Goal: Book appointment/travel/reservation

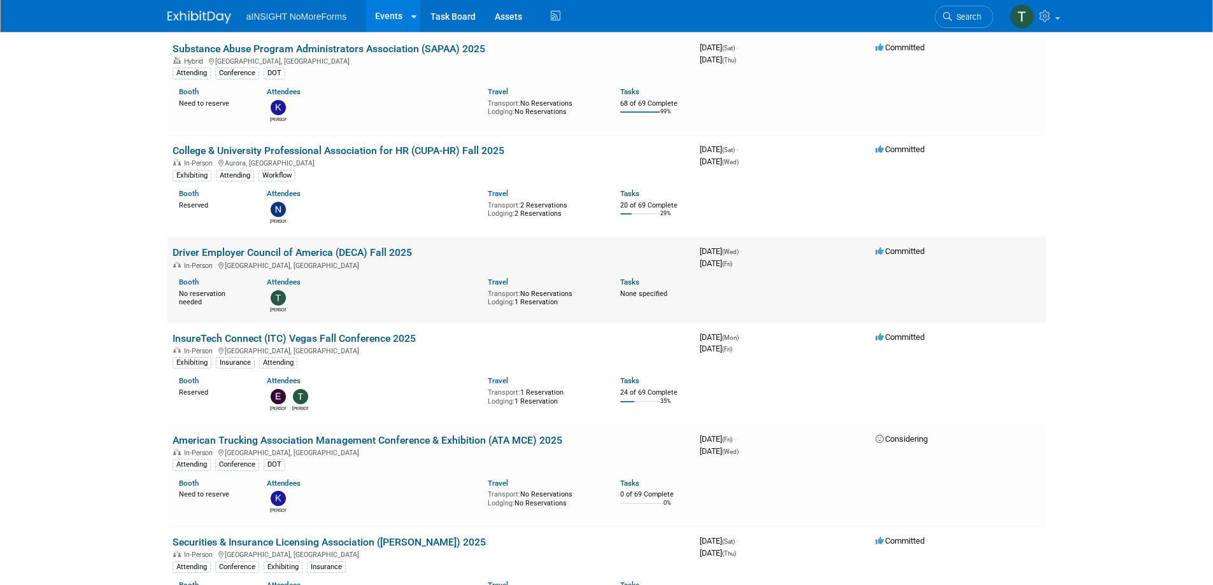
scroll to position [701, 0]
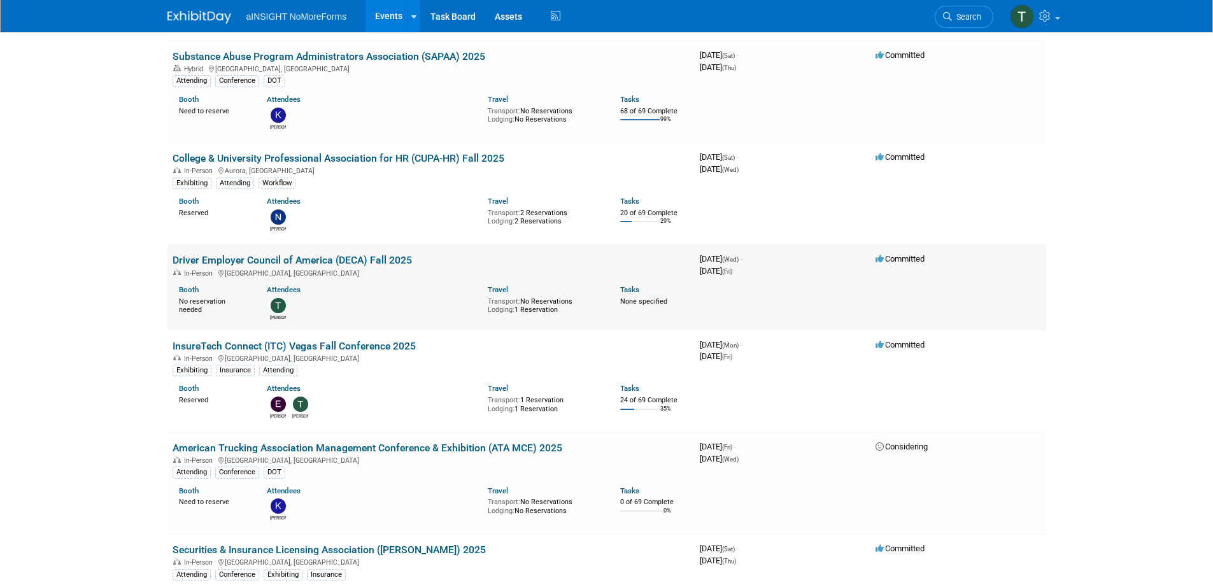
click at [293, 253] on td "Driver Employer Council of America (DECA) Fall 2025 In-Person Austin, TX Booth …" at bounding box center [430, 287] width 527 height 85
click at [293, 256] on link "Driver Employer Council of America (DECA) Fall 2025" at bounding box center [292, 260] width 239 height 12
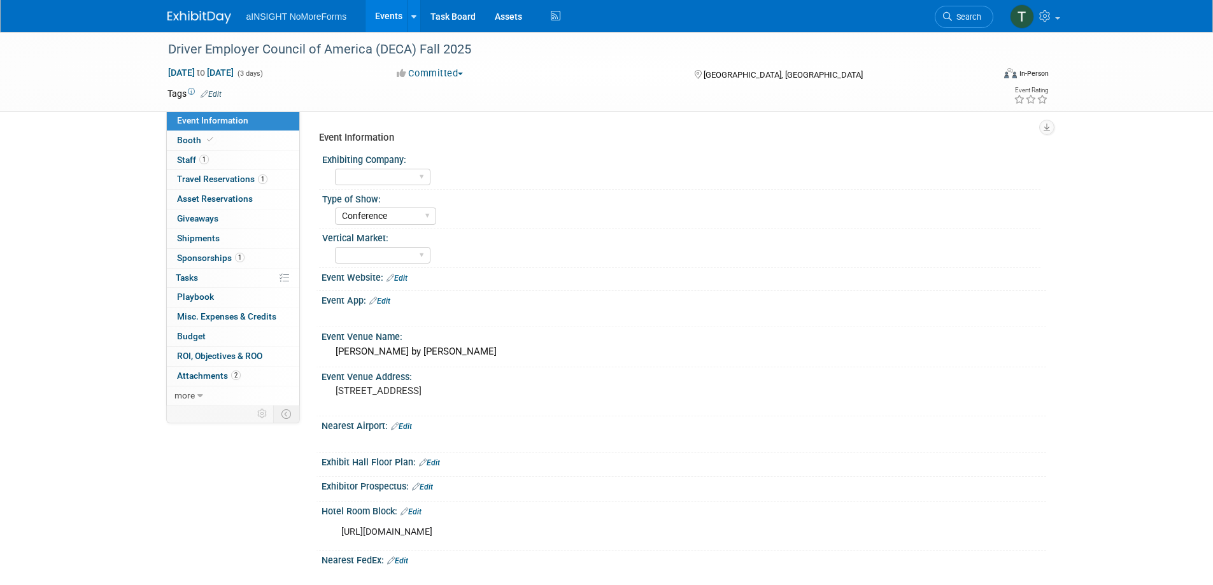
select select "Conference"
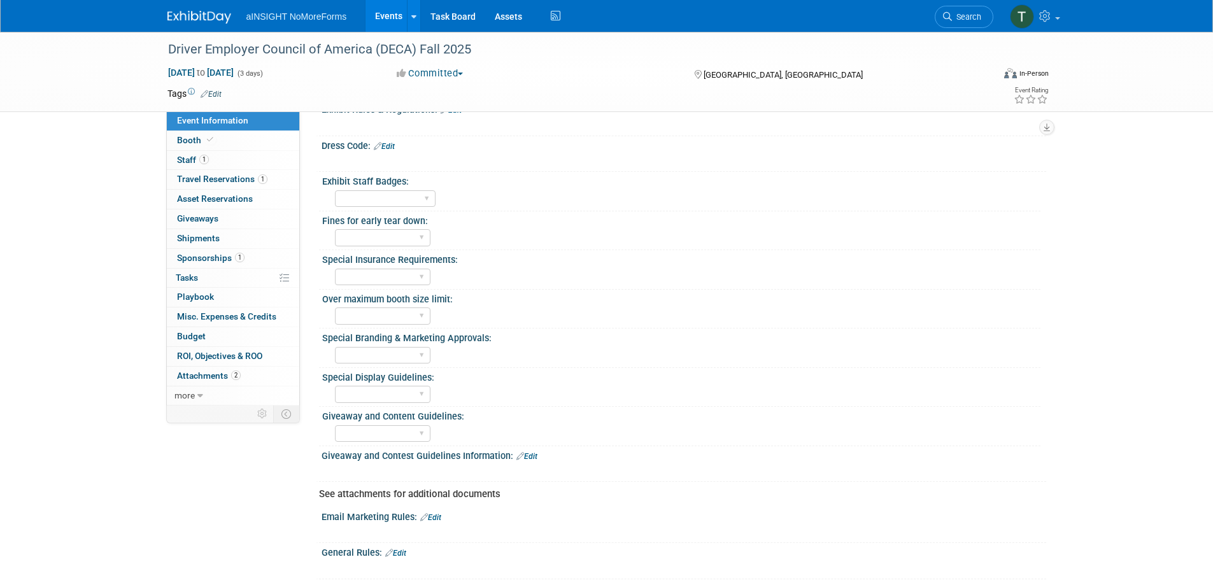
scroll to position [573, 0]
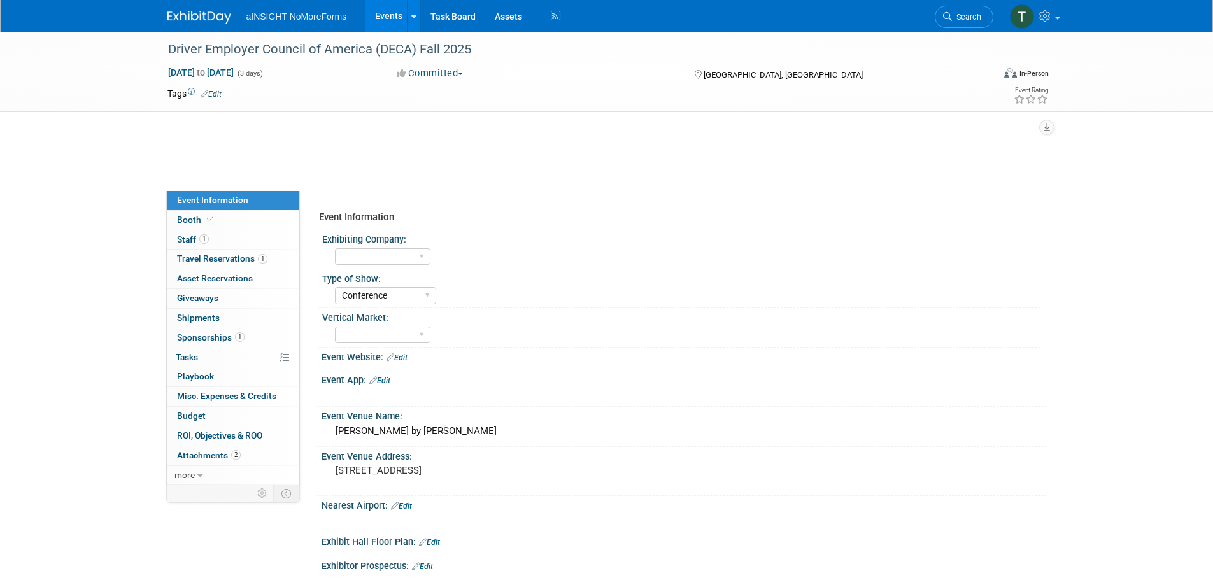
select select "Conference"
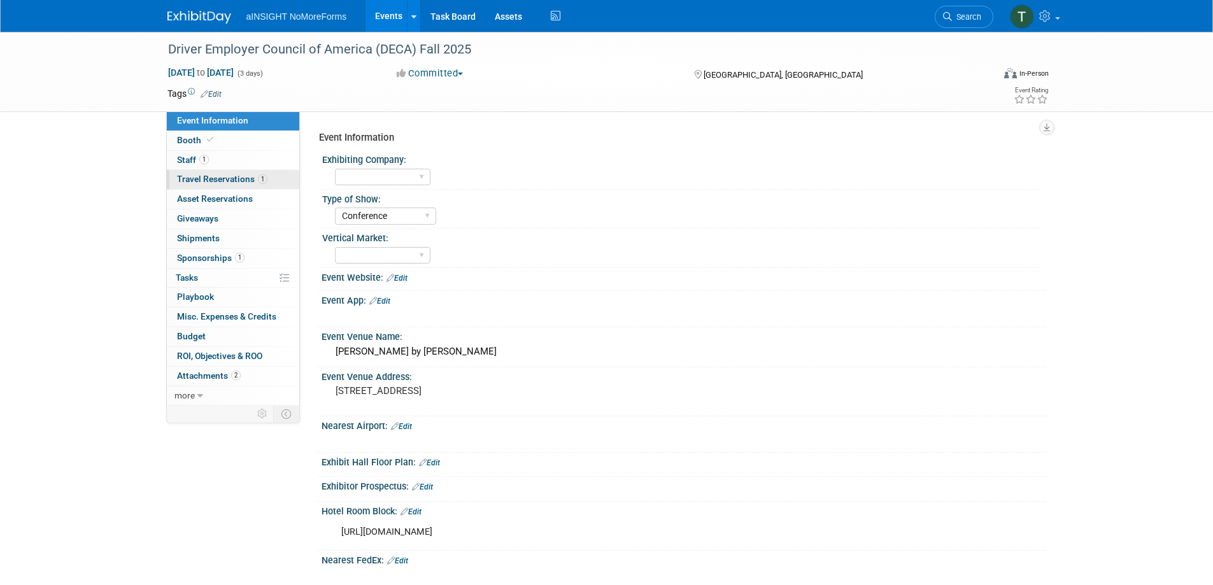
click at [231, 181] on span "Travel Reservations 1" at bounding box center [222, 179] width 90 height 10
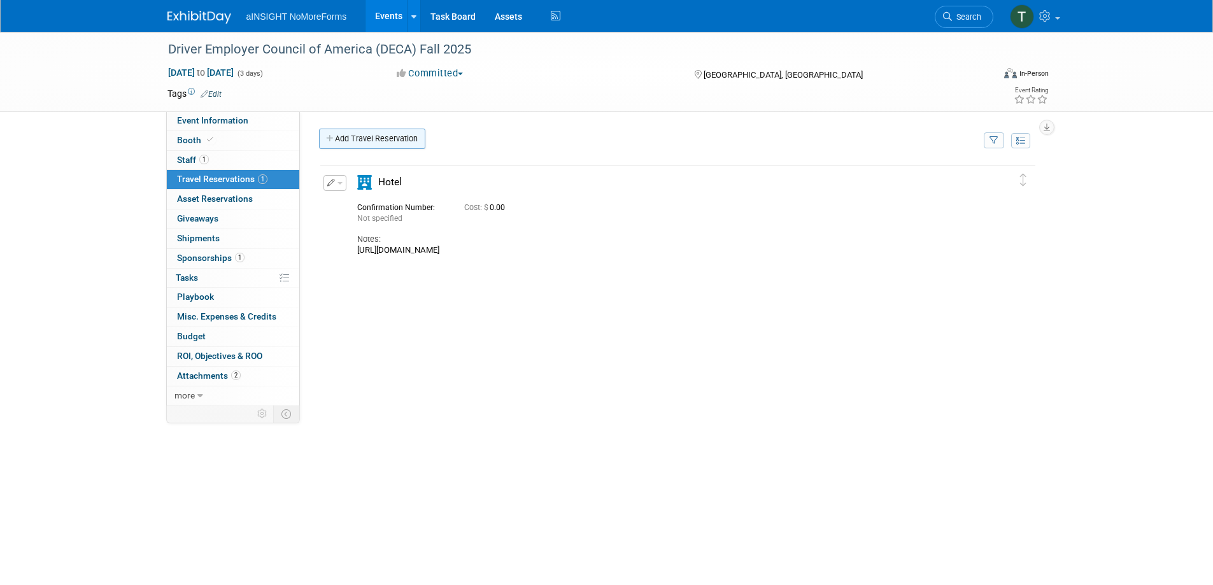
click at [366, 129] on link "Add Travel Reservation" at bounding box center [372, 139] width 106 height 20
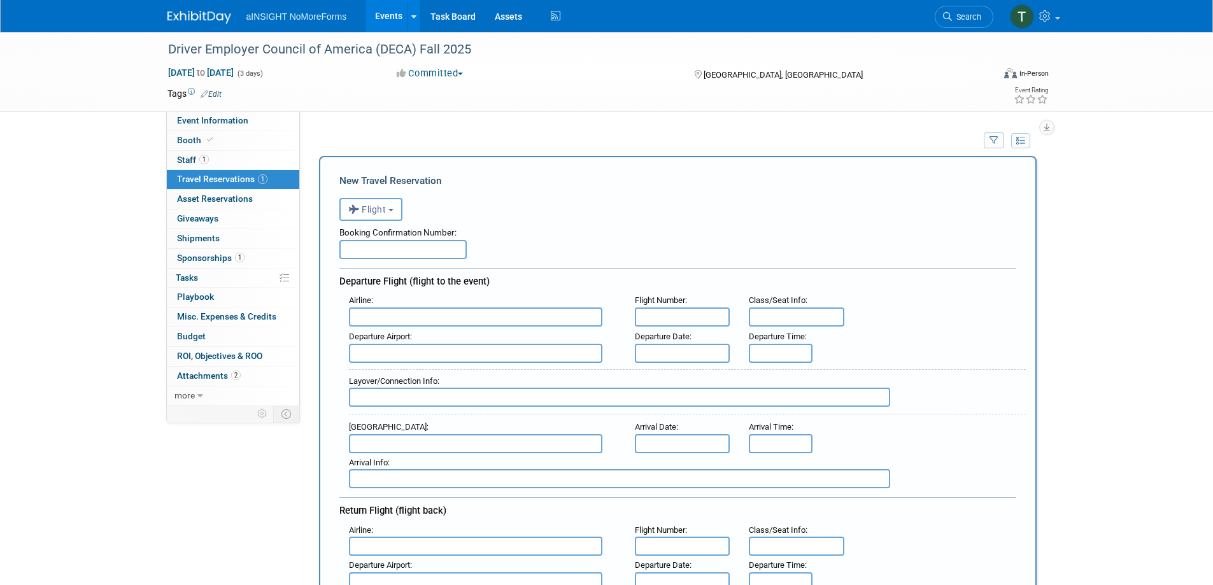
click at [416, 317] on input "text" at bounding box center [475, 317] width 253 height 19
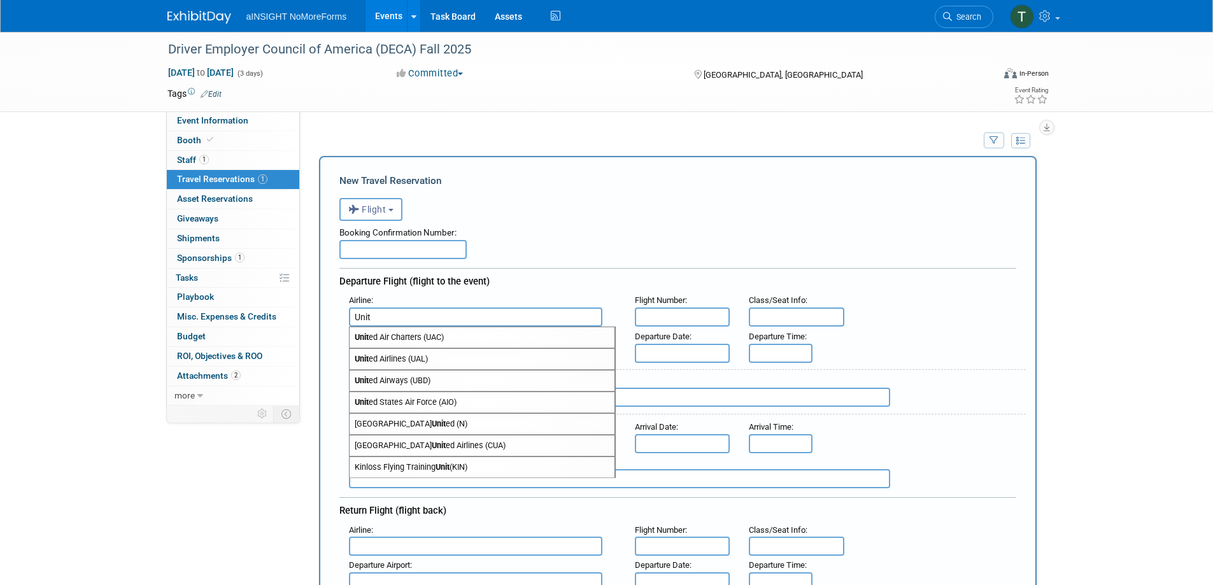
click at [416, 364] on span "Unit ed Airlines (UAL)" at bounding box center [482, 359] width 265 height 20
type input "United Airlines (UAL)"
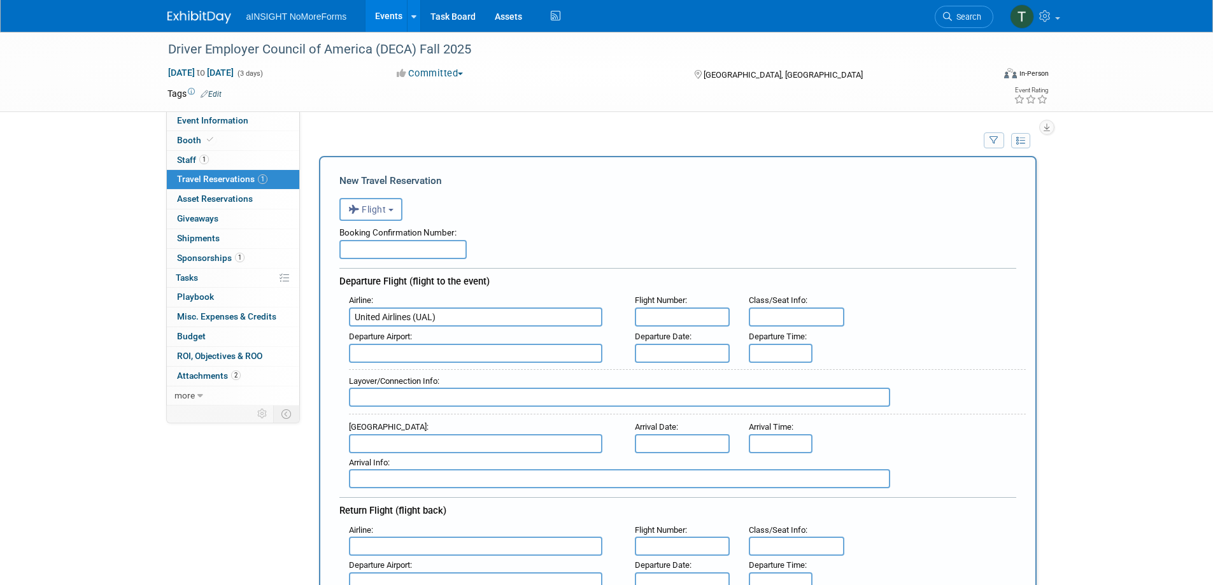
click at [702, 318] on input "text" at bounding box center [683, 317] width 96 height 19
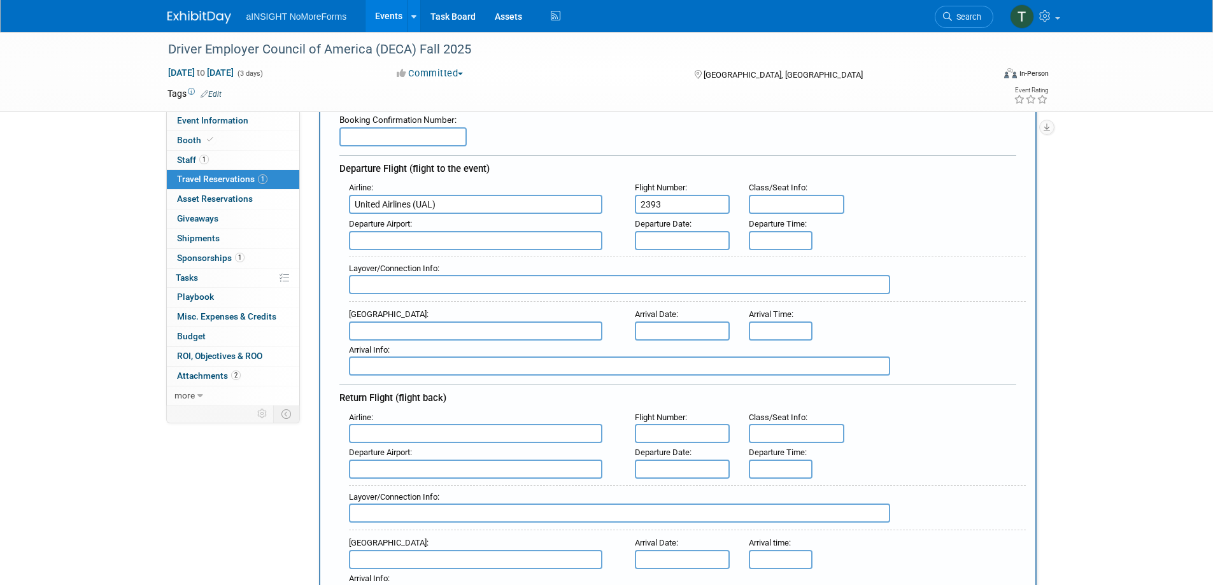
scroll to position [127, 0]
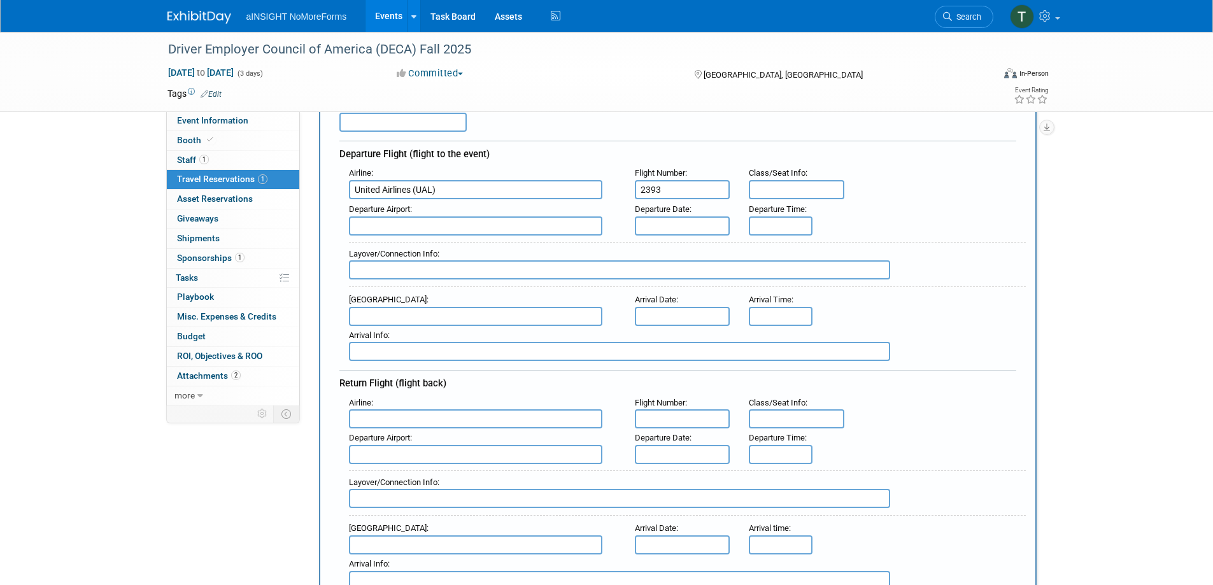
type input "2393"
click at [546, 227] on input "text" at bounding box center [475, 226] width 253 height 19
click at [545, 246] on span "IAH - George Bush Intercontinental Houston Airport" at bounding box center [482, 246] width 265 height 20
type input "IAH - George Bush Intercontinental Houston Airport"
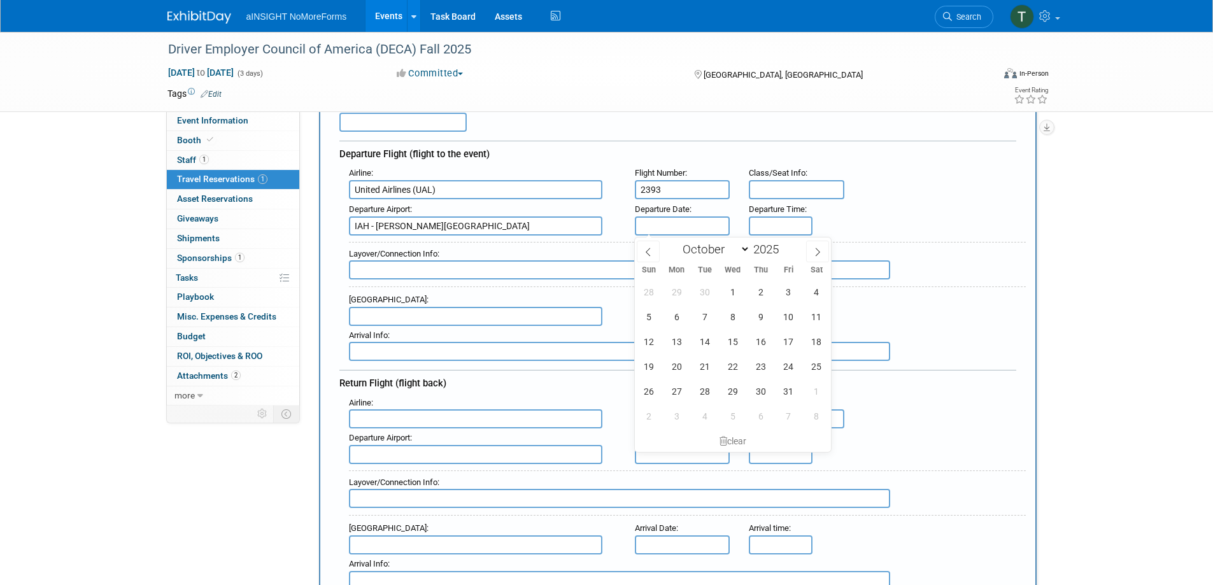
click at [652, 222] on input "text" at bounding box center [683, 226] width 96 height 19
click at [736, 323] on span "8" at bounding box center [732, 316] width 25 height 25
type input "[DATE]"
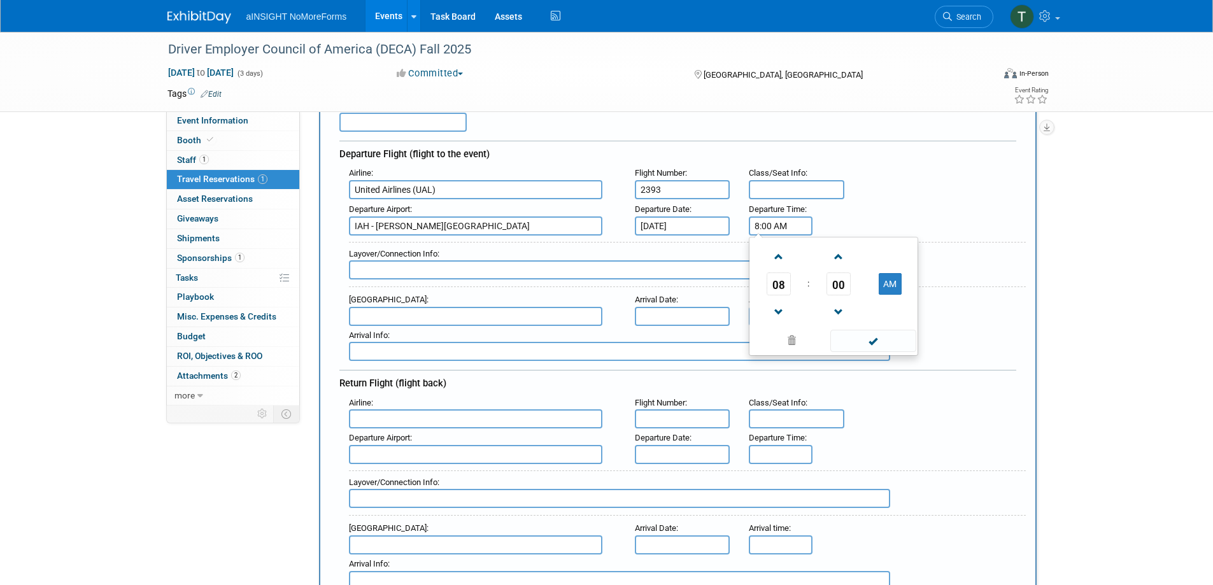
click at [785, 223] on input "8:00 AM" at bounding box center [781, 226] width 64 height 19
click at [788, 284] on span "08" at bounding box center [779, 284] width 24 height 23
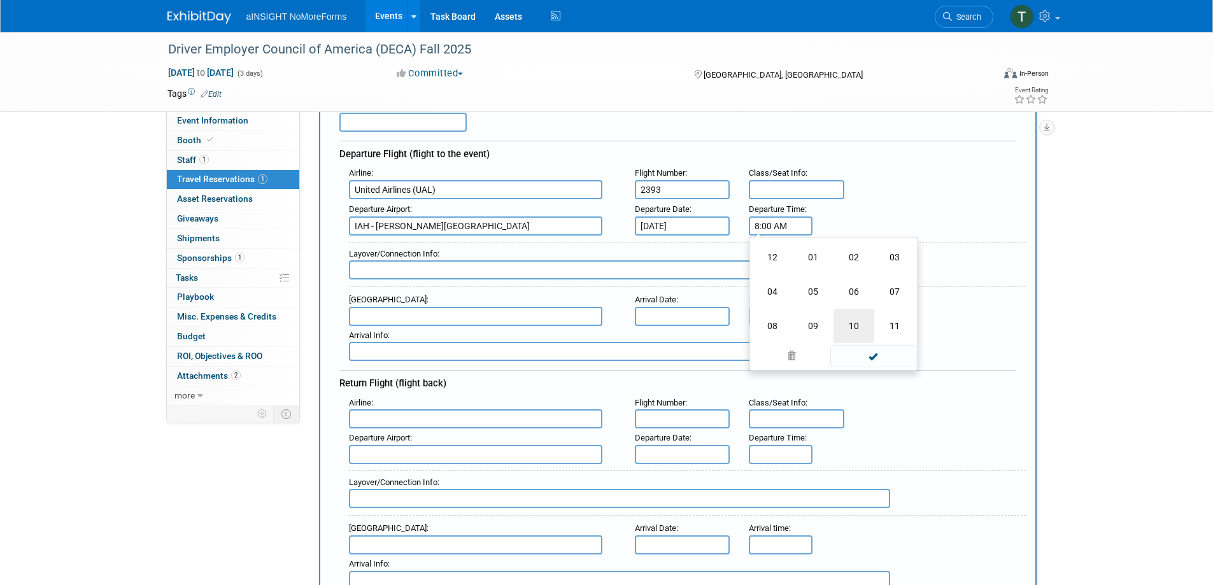
click at [844, 318] on td "10" at bounding box center [854, 326] width 41 height 34
type input "10:00 AM"
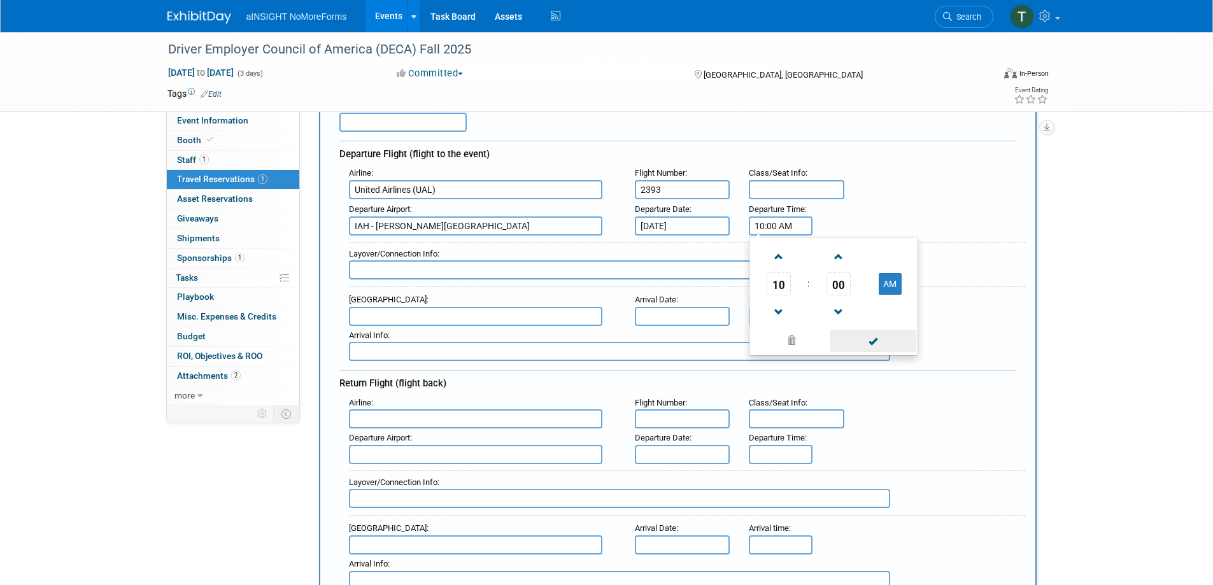
drag, startPoint x: 869, startPoint y: 336, endPoint x: 858, endPoint y: 338, distance: 10.4
click at [869, 336] on span at bounding box center [873, 341] width 86 height 22
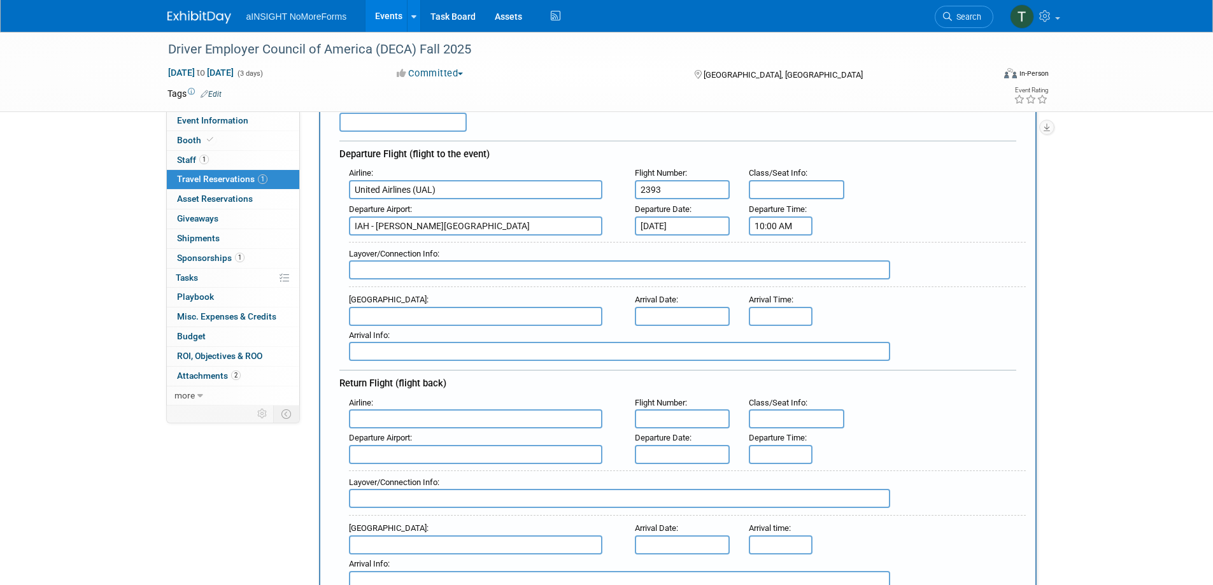
click at [488, 313] on input "text" at bounding box center [475, 316] width 253 height 19
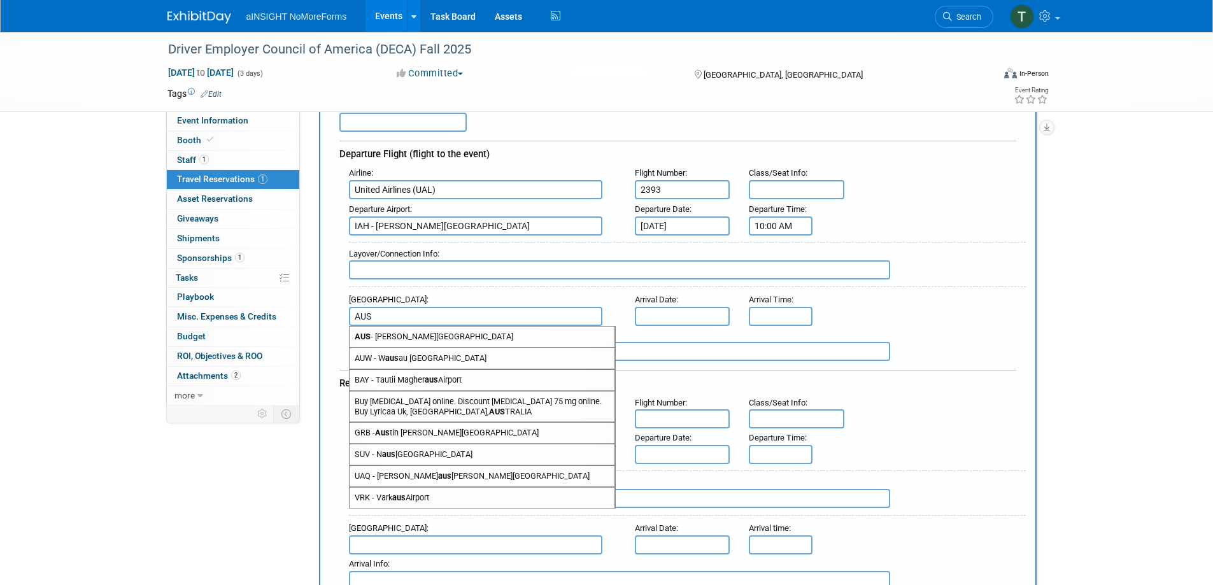
click at [493, 334] on span "AUS - Austin Bergstrom International Airport" at bounding box center [482, 337] width 265 height 20
type input "AUS - Austin Bergstrom International Airport"
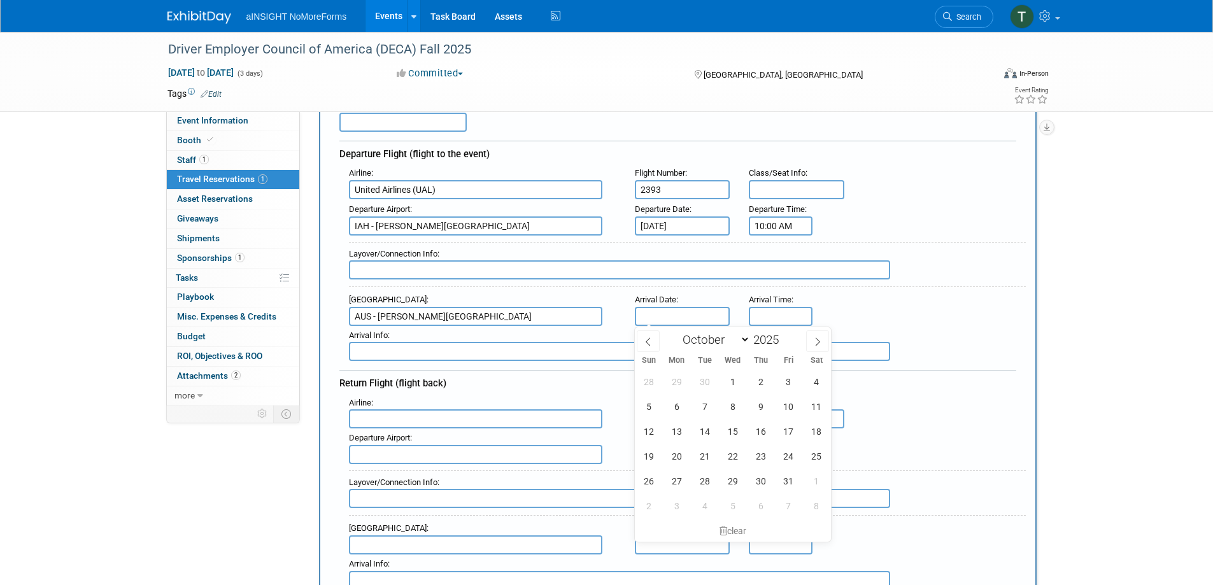
click at [664, 313] on input "text" at bounding box center [683, 316] width 96 height 19
click at [739, 408] on span "8" at bounding box center [732, 406] width 25 height 25
type input "[DATE]"
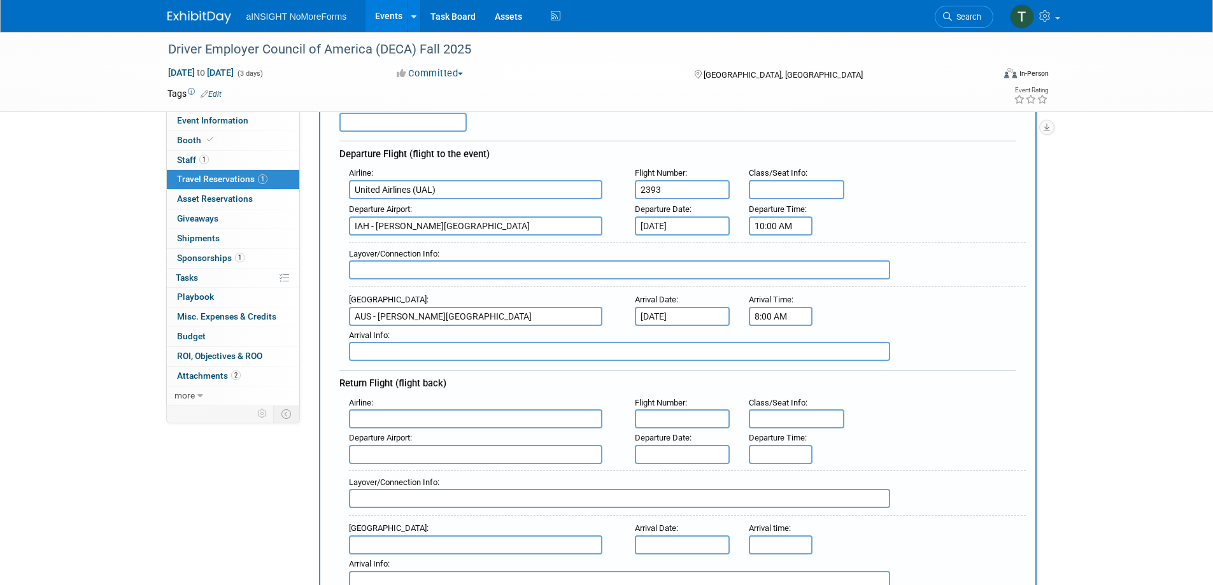
click at [791, 315] on input "8:00 AM" at bounding box center [781, 316] width 64 height 19
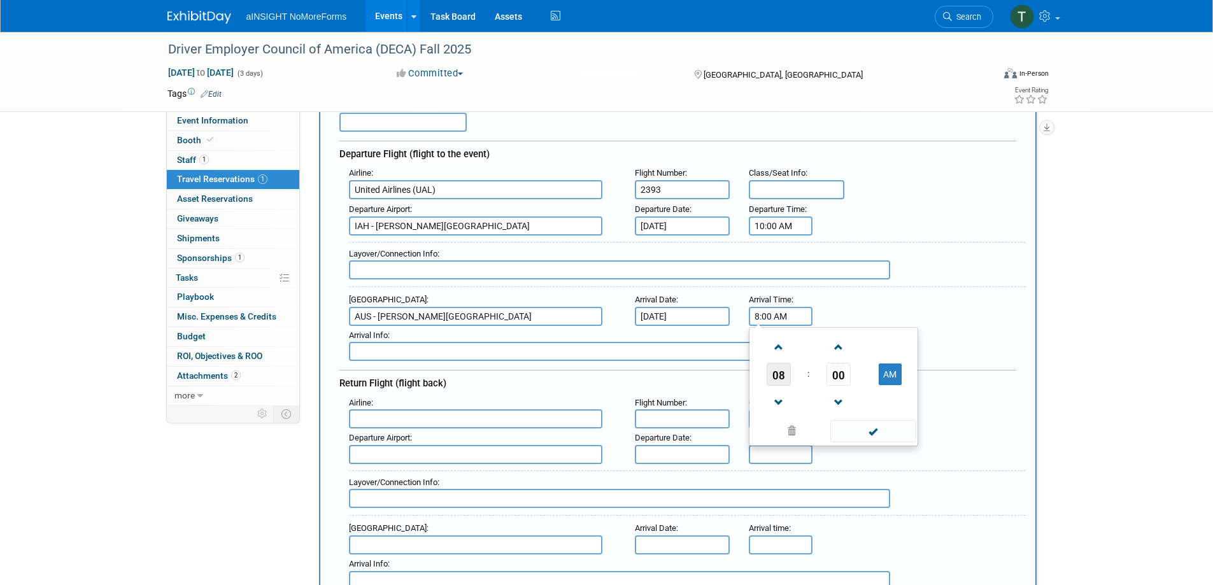
click at [779, 368] on span "08" at bounding box center [779, 374] width 24 height 23
click at [890, 425] on td "11" at bounding box center [894, 416] width 41 height 34
type input "11:00 AM"
click at [893, 434] on span at bounding box center [873, 431] width 86 height 22
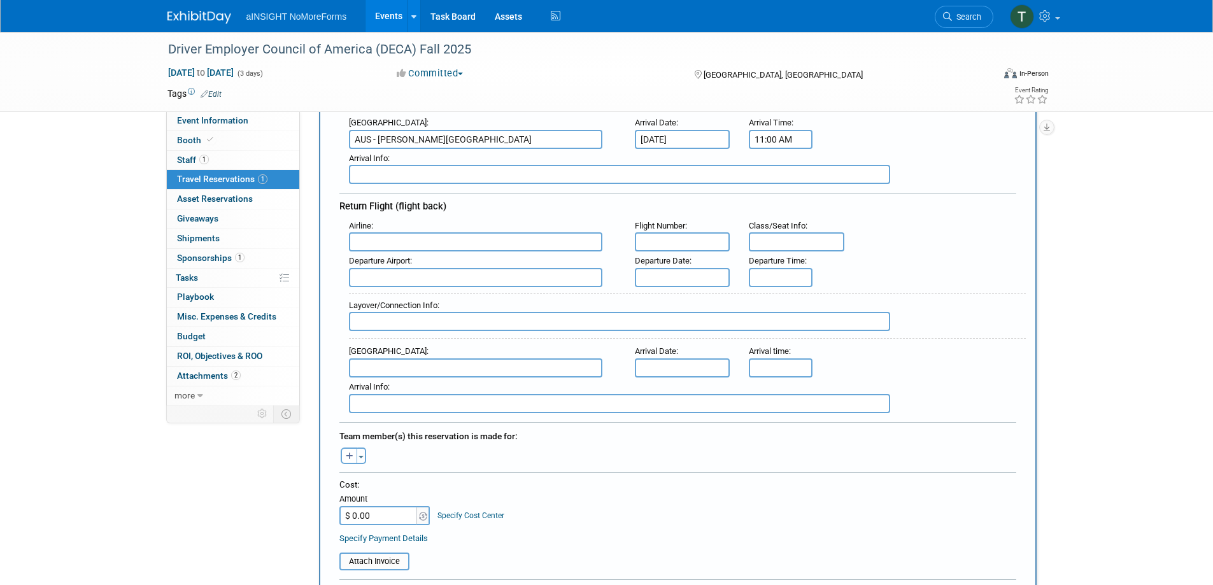
scroll to position [318, 0]
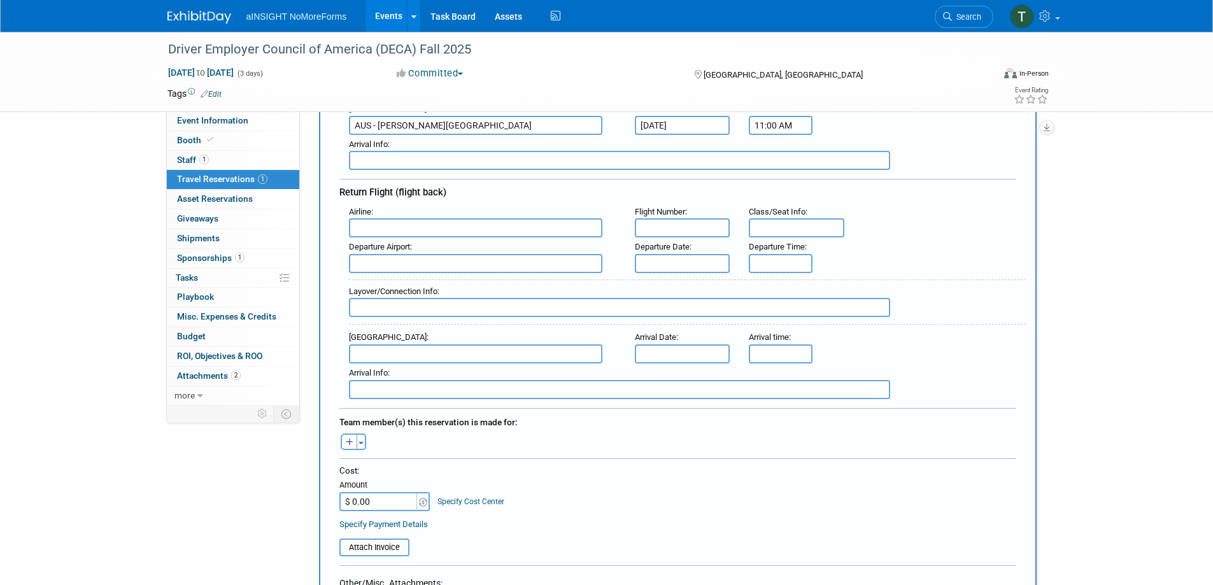
click at [473, 225] on input "text" at bounding box center [475, 227] width 253 height 19
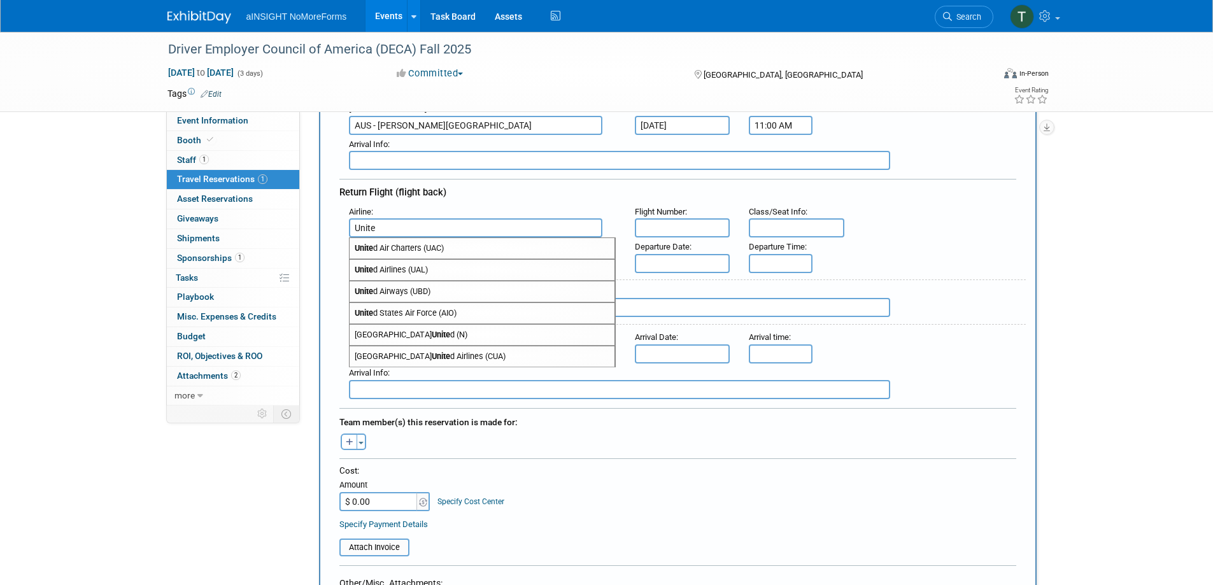
click at [461, 270] on span "Unite d Airlines (UAL)" at bounding box center [482, 270] width 265 height 20
type input "United Airlines (UAL)"
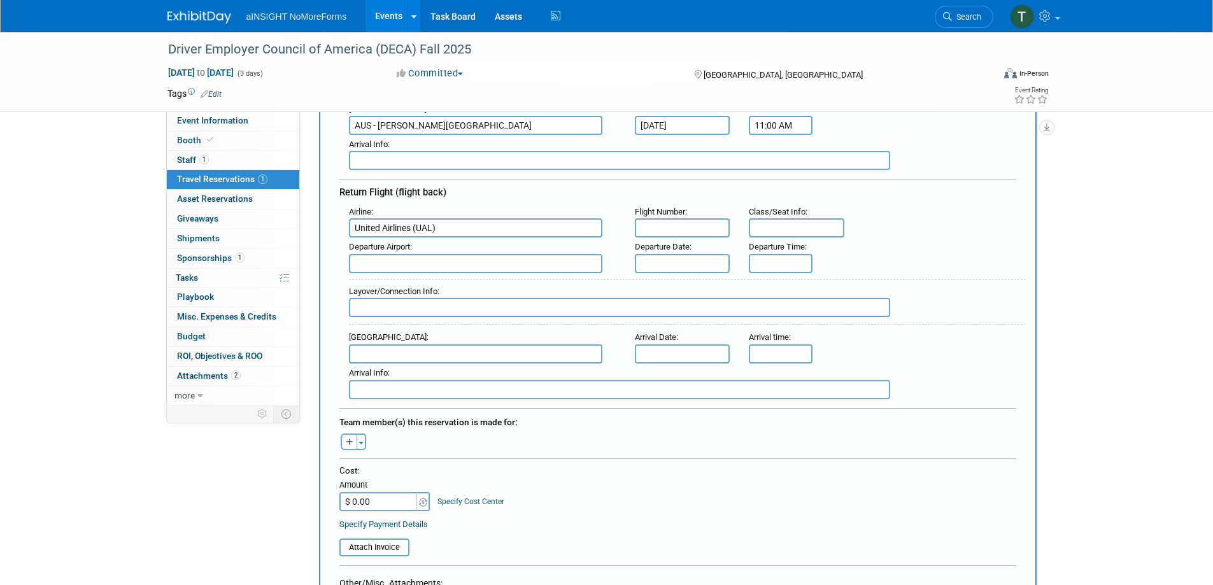
click at [671, 235] on input "text" at bounding box center [683, 227] width 96 height 19
type input "1646"
click at [550, 259] on input "text" at bounding box center [475, 263] width 253 height 19
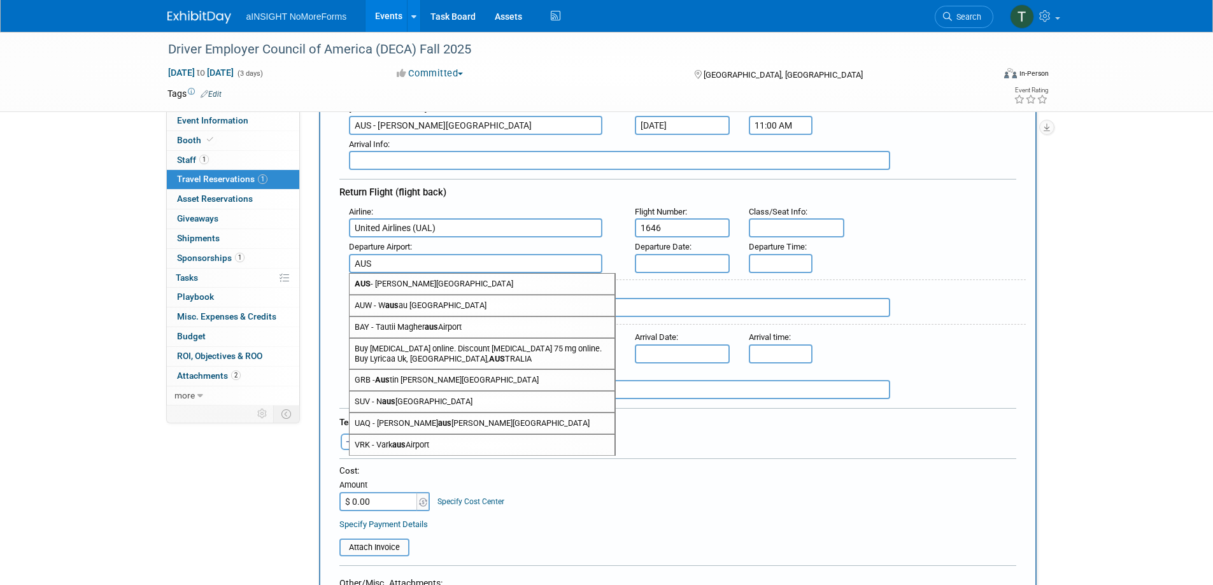
click at [534, 287] on span "AUS - Austin Bergstrom International Airport" at bounding box center [482, 284] width 265 height 20
type input "AUS - Austin Bergstrom International Airport"
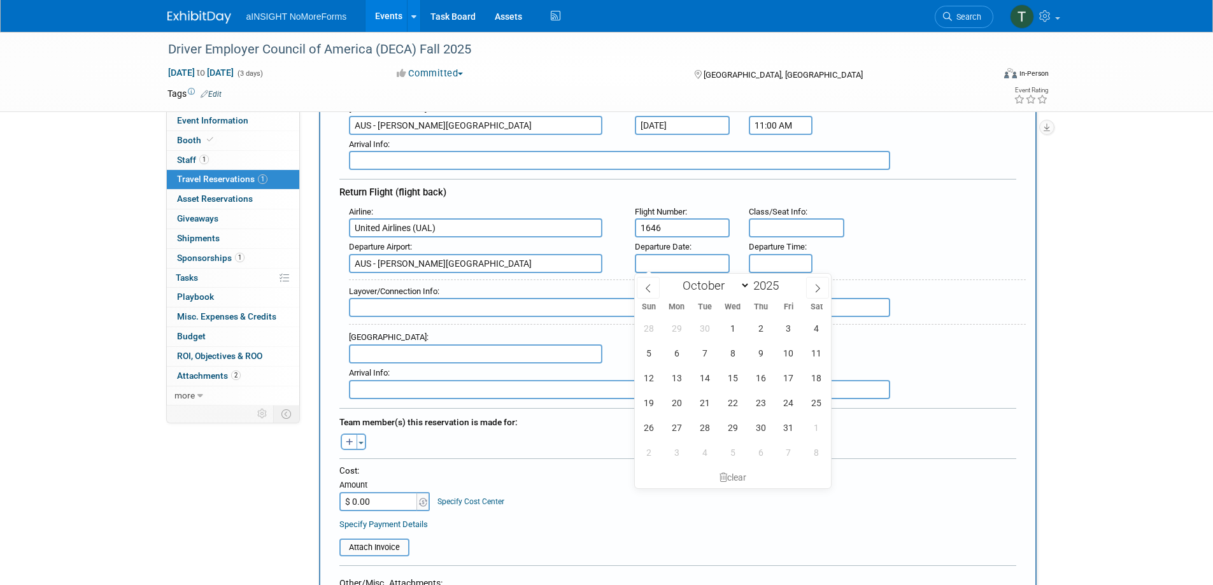
click at [664, 260] on input "text" at bounding box center [683, 263] width 96 height 19
click at [793, 350] on span "10" at bounding box center [788, 353] width 25 height 25
type input "[DATE]"
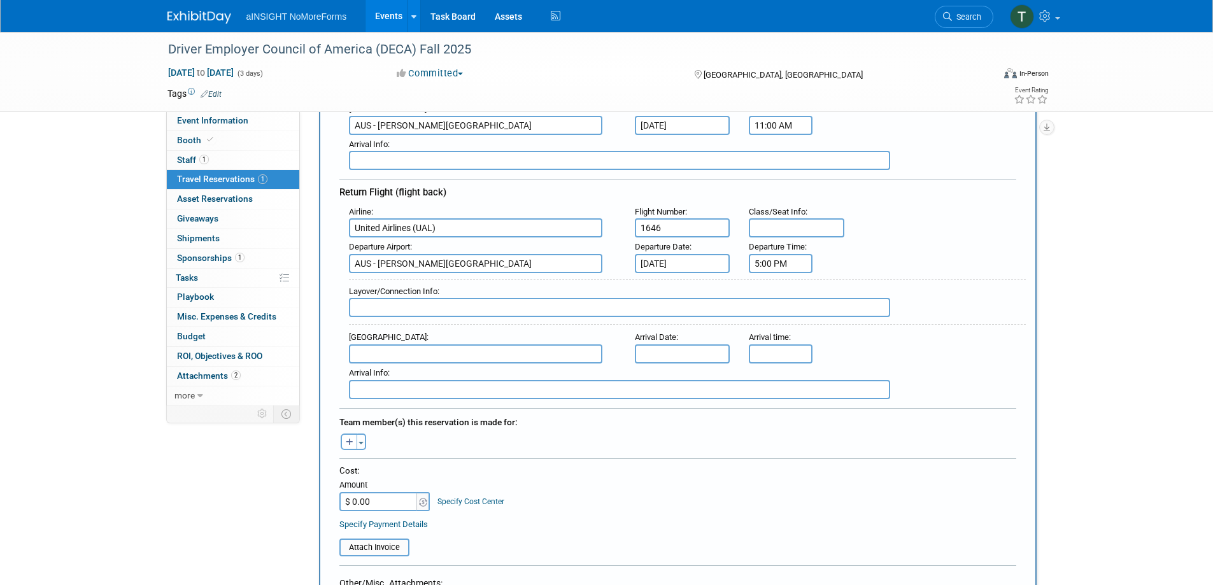
click at [786, 257] on input "5:00 PM" at bounding box center [781, 263] width 64 height 19
click at [778, 321] on span "05" at bounding box center [779, 321] width 24 height 23
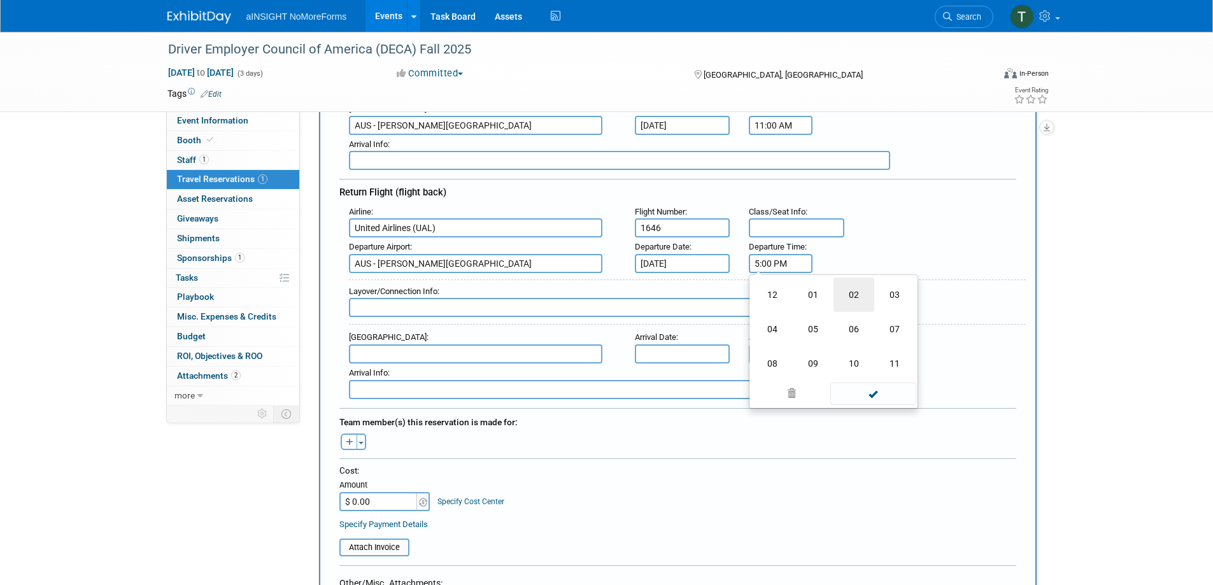
click at [867, 295] on td "02" at bounding box center [854, 295] width 41 height 34
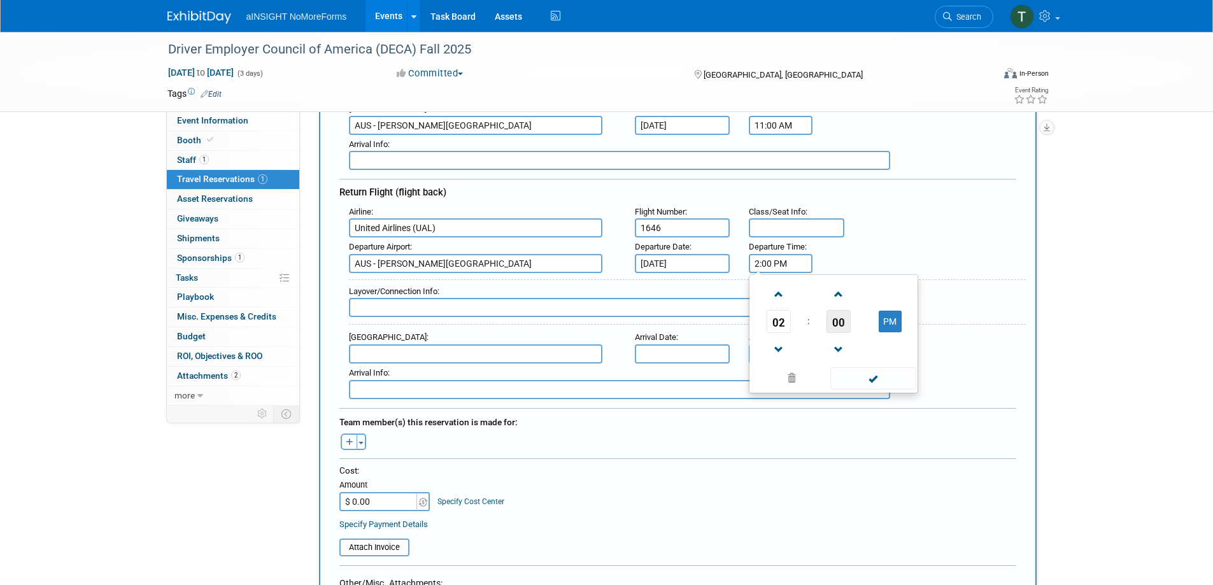
click at [838, 318] on span "00" at bounding box center [839, 321] width 24 height 23
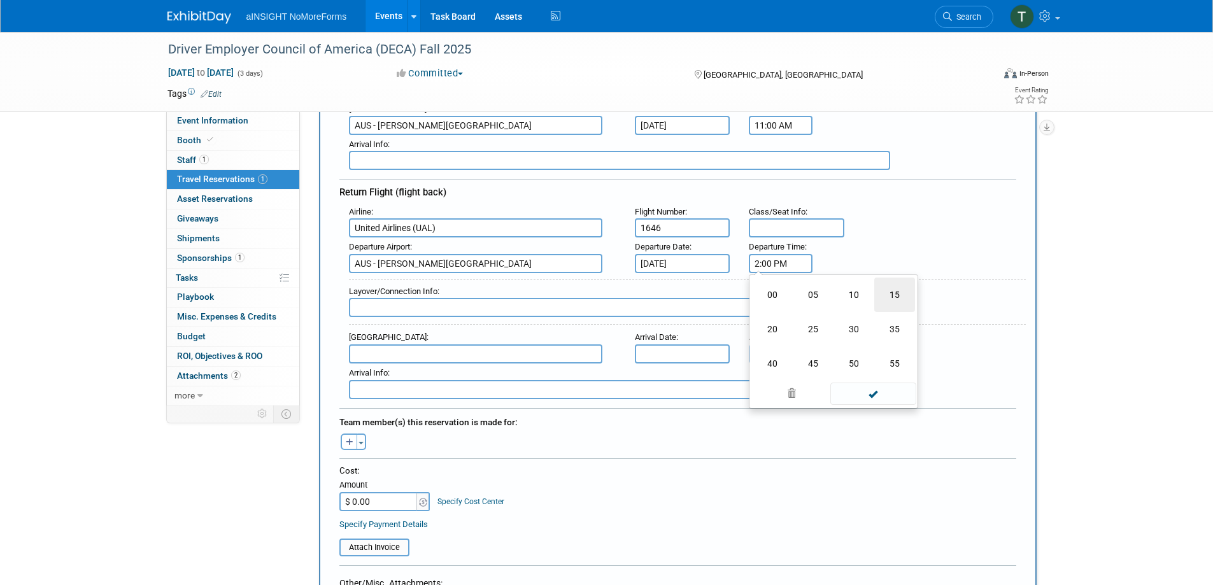
click at [895, 295] on td "15" at bounding box center [894, 295] width 41 height 34
type input "2:15 PM"
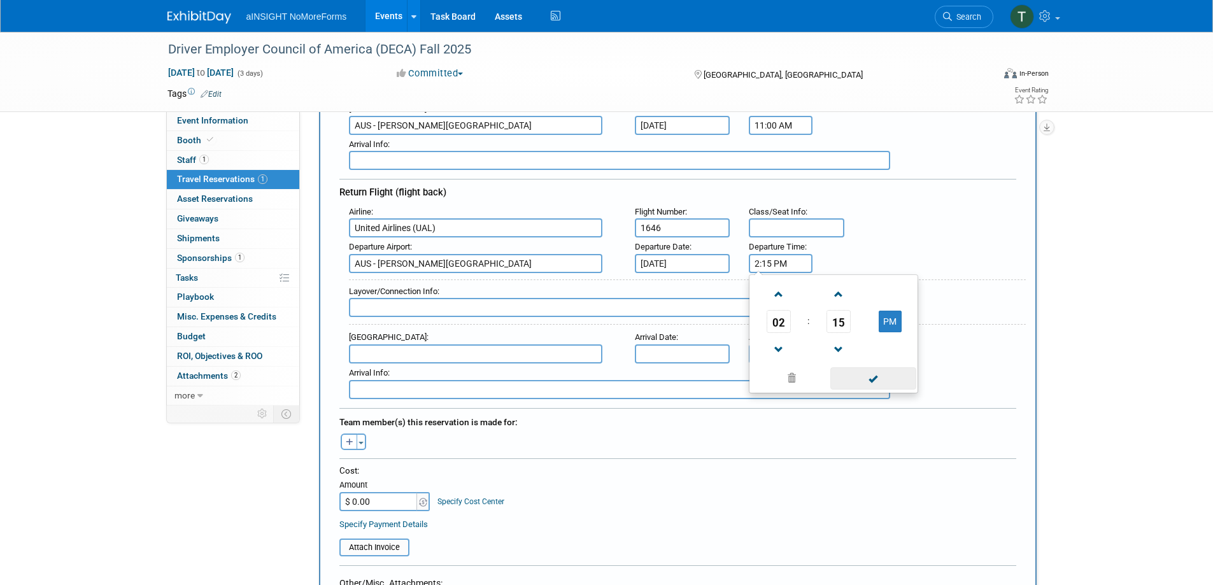
click at [889, 383] on span at bounding box center [873, 378] width 86 height 22
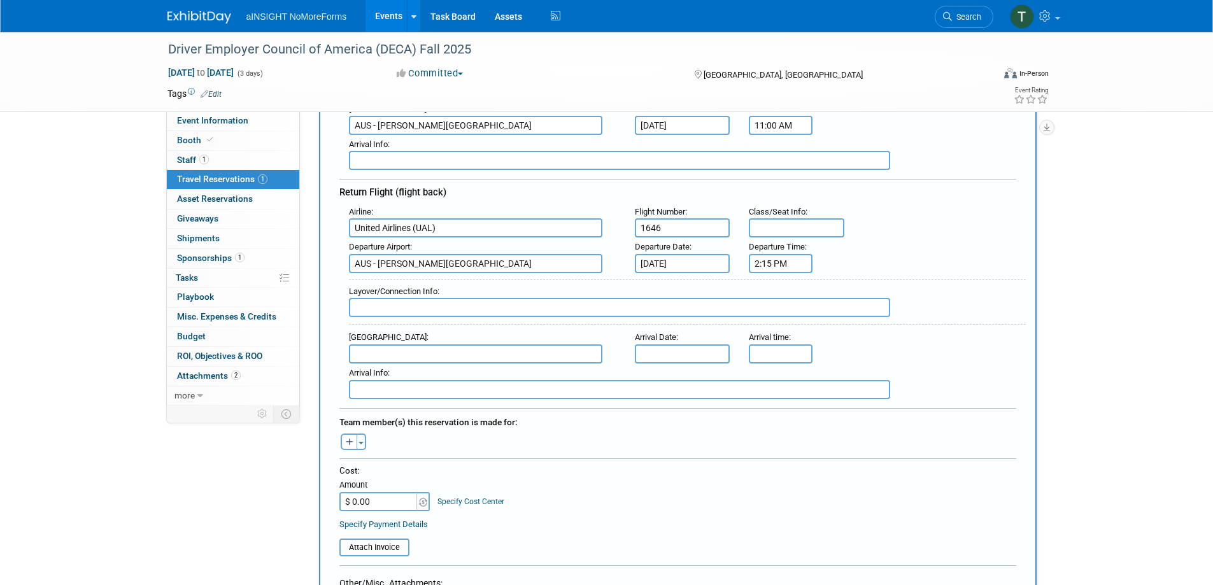
click at [433, 359] on input "text" at bounding box center [475, 354] width 253 height 19
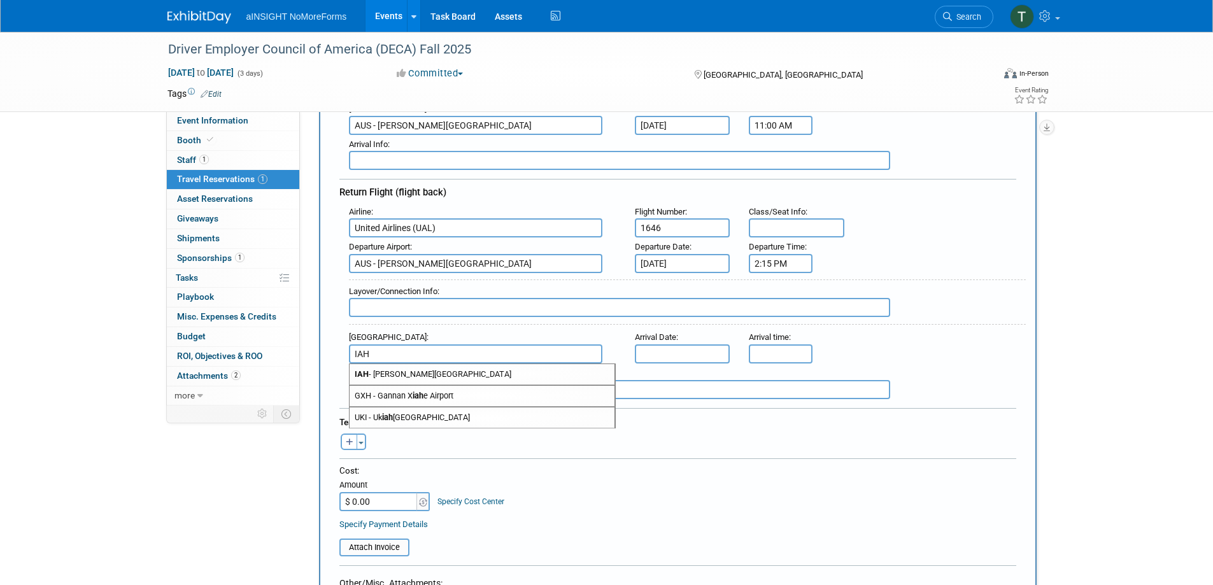
click at [464, 373] on span "IAH - George Bush Intercontinental Houston Airport" at bounding box center [482, 374] width 265 height 20
type input "IAH - George Bush Intercontinental Houston Airport"
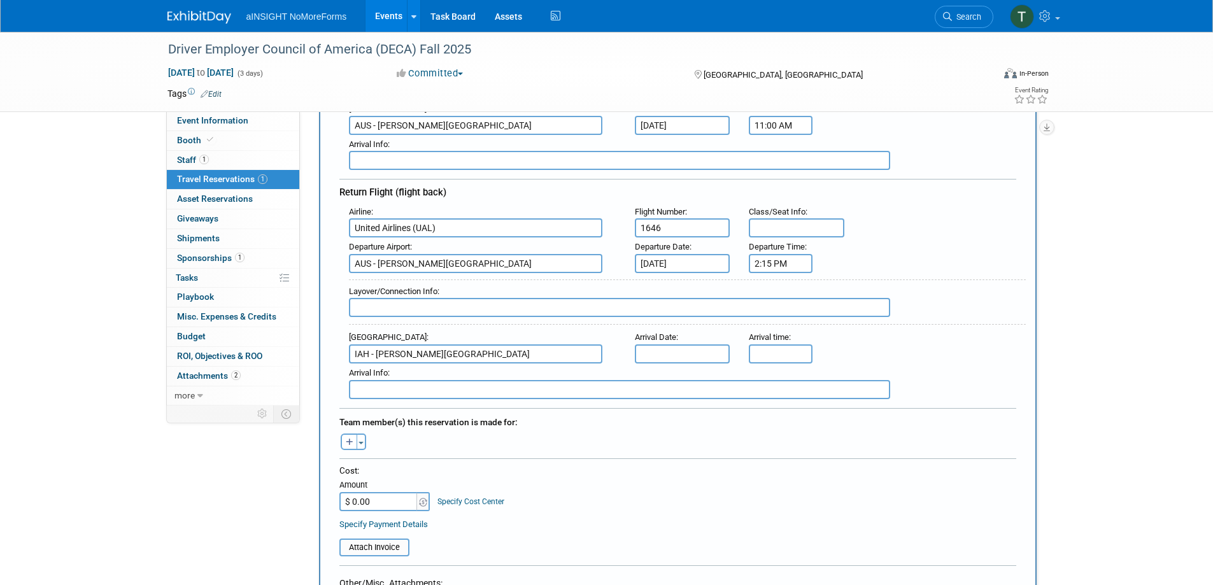
click at [667, 345] on input "text" at bounding box center [683, 354] width 96 height 19
click at [783, 445] on span "10" at bounding box center [788, 442] width 25 height 25
type input "[DATE]"
click at [776, 346] on input "5:00 PM" at bounding box center [781, 354] width 64 height 19
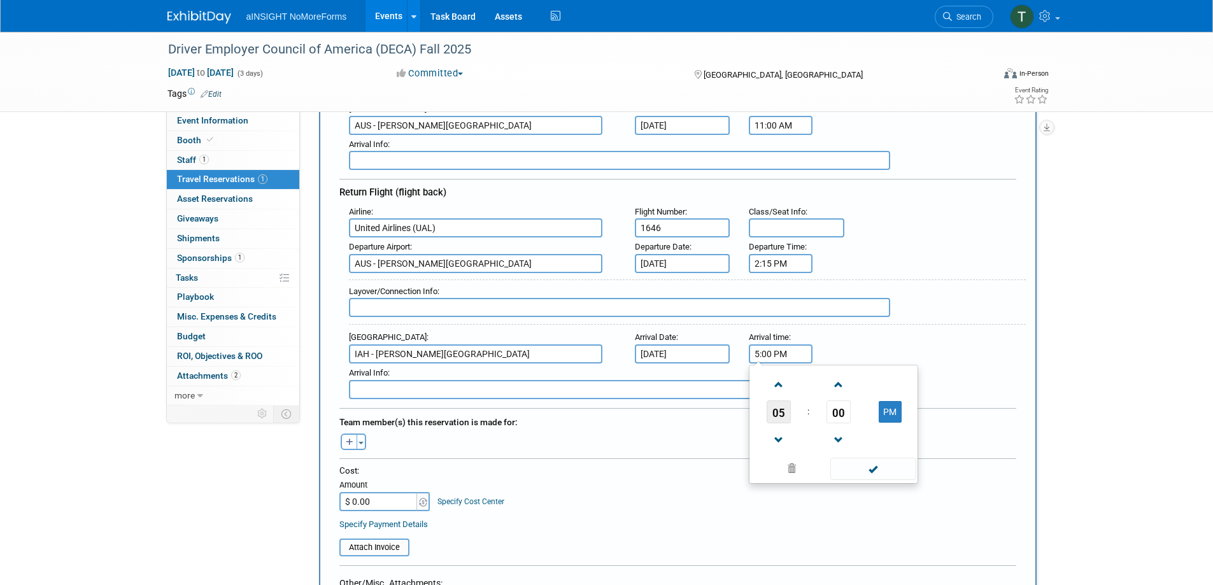
click at [783, 403] on span "05" at bounding box center [779, 412] width 24 height 23
click at [906, 382] on td "03" at bounding box center [894, 385] width 41 height 34
click at [838, 412] on span "00" at bounding box center [839, 412] width 24 height 23
click at [783, 415] on td "20" at bounding box center [772, 419] width 41 height 34
type input "3:20 PM"
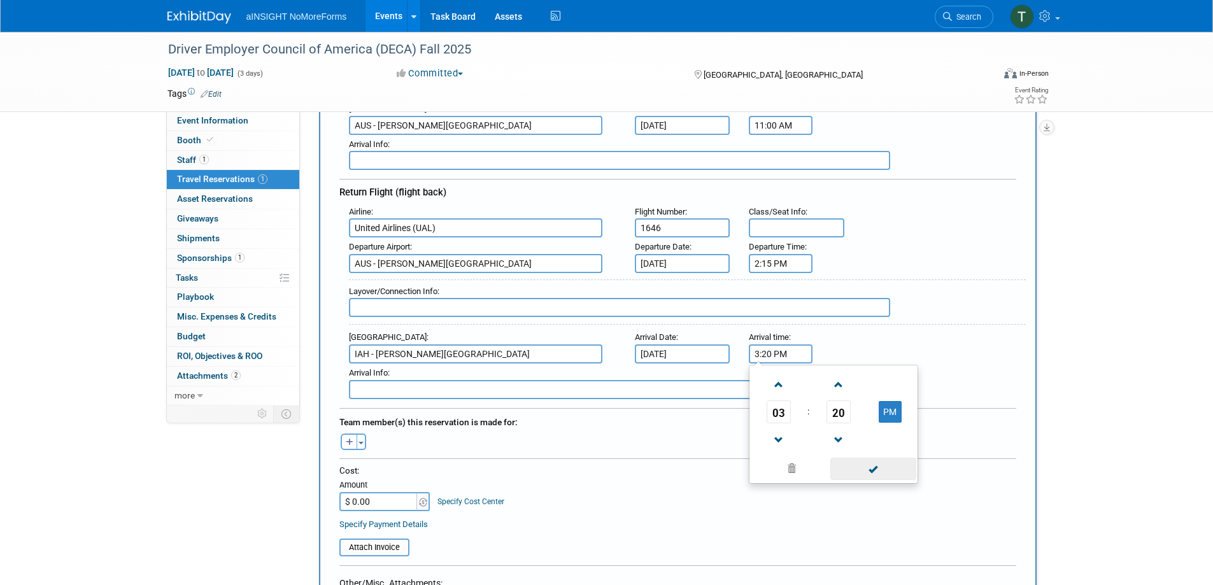
click at [887, 474] on span at bounding box center [873, 469] width 86 height 22
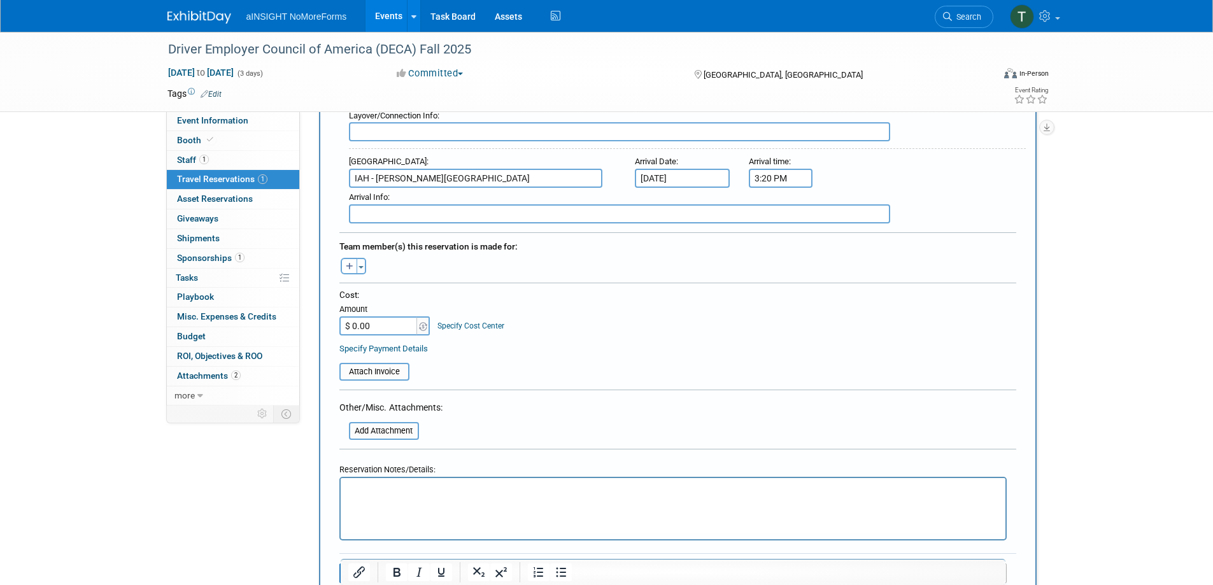
scroll to position [509, 0]
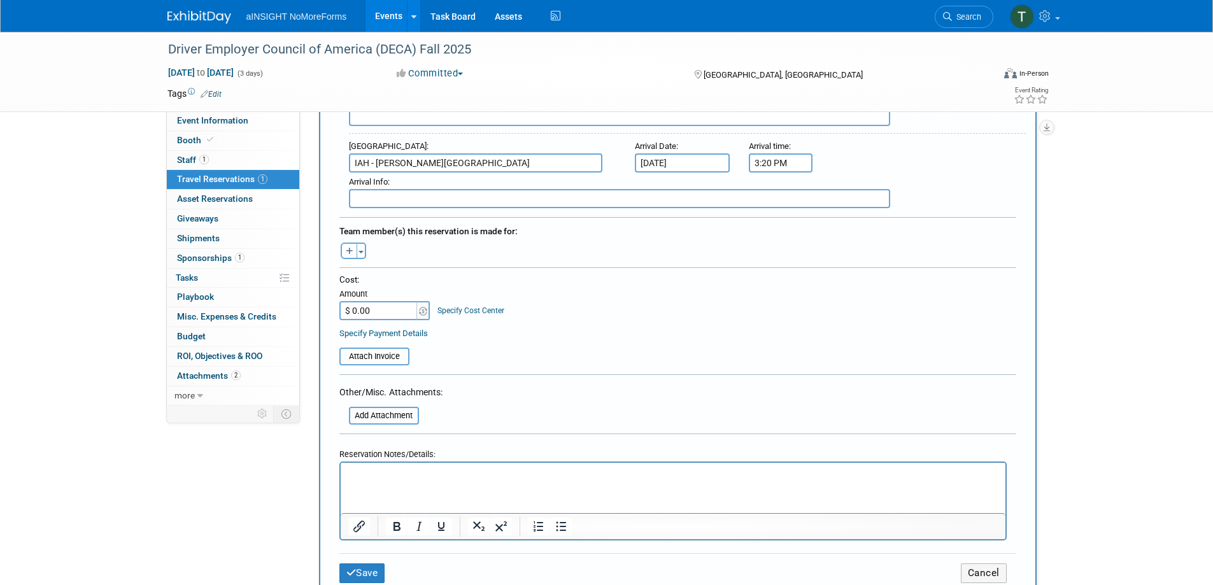
click at [370, 317] on input "$ 0.00" at bounding box center [379, 310] width 80 height 19
type input "$ 237.97"
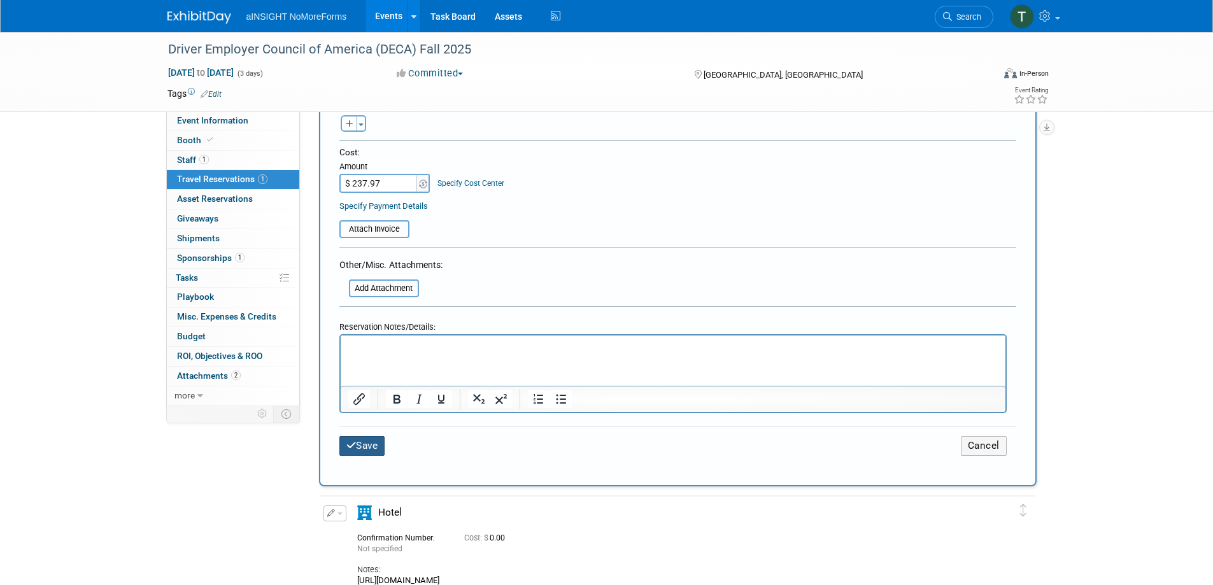
click at [374, 449] on button "Save" at bounding box center [362, 446] width 46 height 20
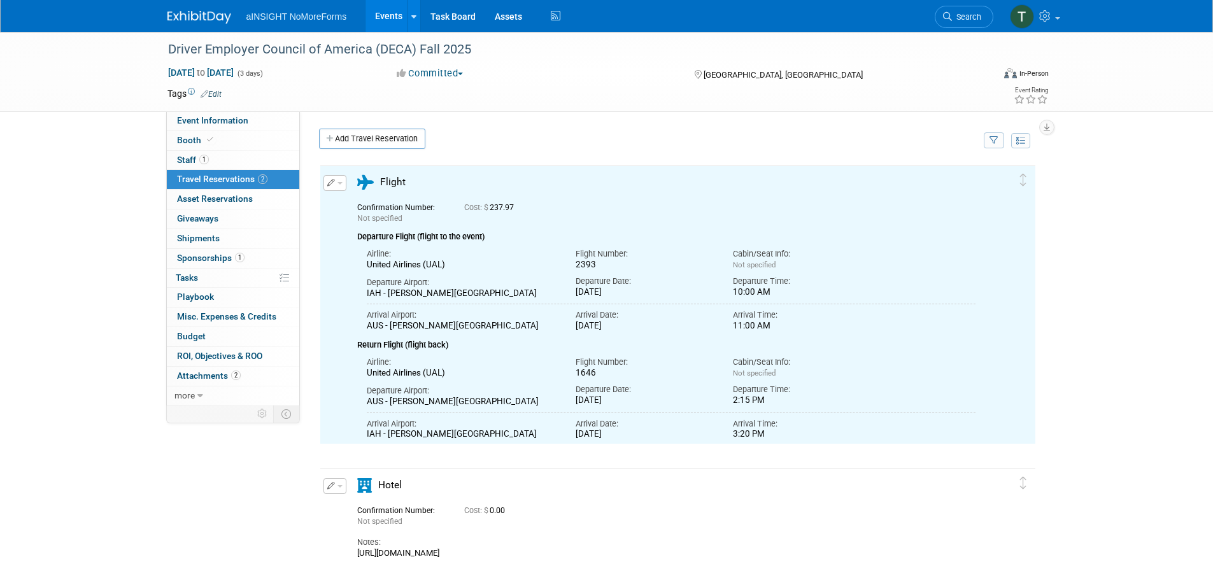
scroll to position [0, 0]
